Goal: Navigation & Orientation: Find specific page/section

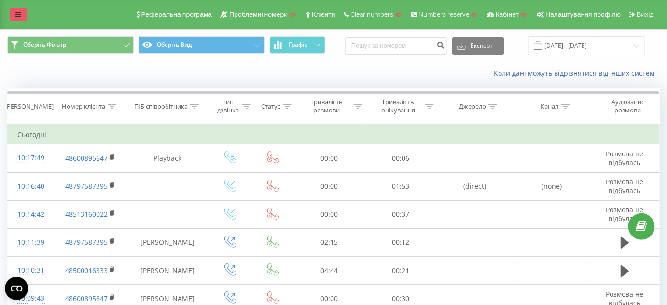
click at [18, 15] on icon at bounding box center [18, 14] width 6 height 7
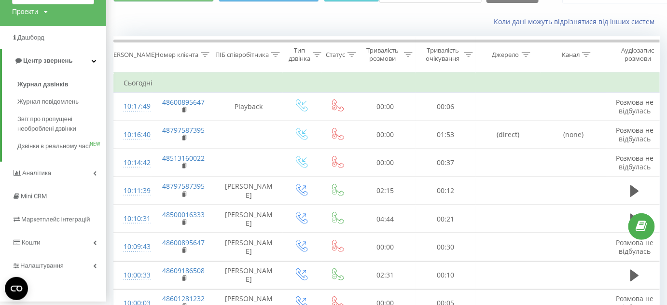
scroll to position [87, 0]
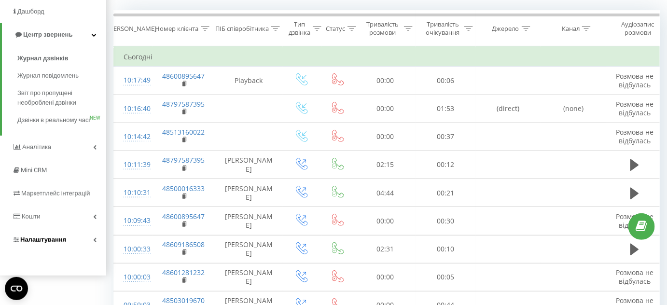
click at [49, 243] on span "Налаштування" at bounding box center [43, 239] width 46 height 7
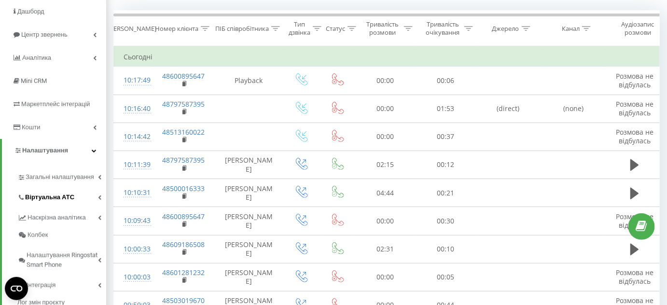
click at [73, 198] on link "Віртуальна АТС" at bounding box center [61, 196] width 89 height 20
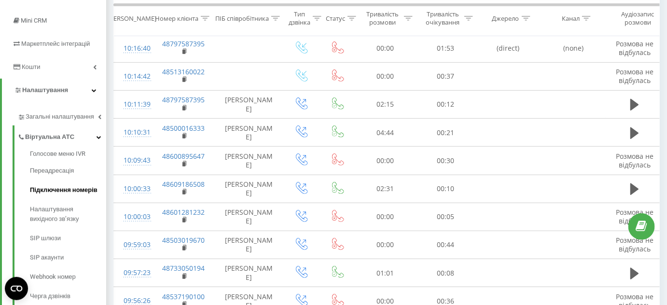
scroll to position [175, 0]
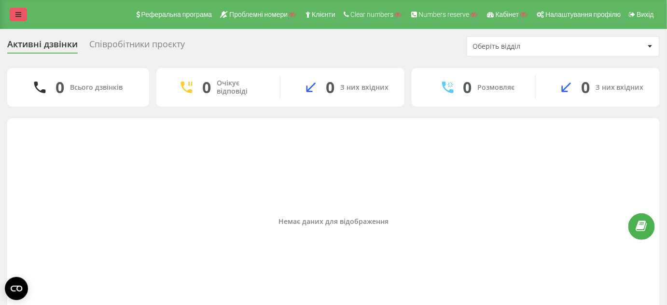
click at [23, 8] on link at bounding box center [18, 15] width 17 height 14
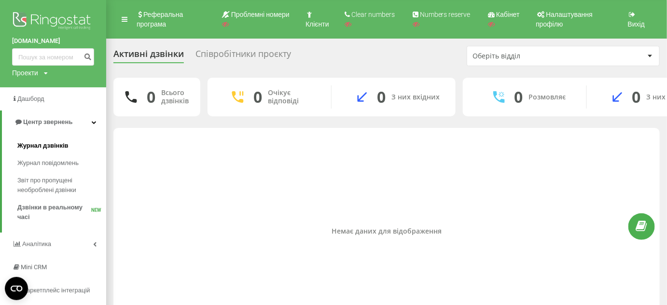
click at [54, 150] on span "Журнал дзвінків" at bounding box center [42, 146] width 51 height 10
